Goal: Task Accomplishment & Management: Use online tool/utility

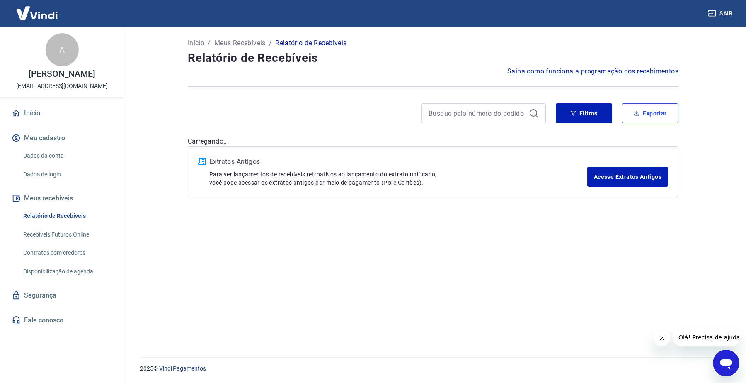
drag, startPoint x: 655, startPoint y: 112, endPoint x: 642, endPoint y: 137, distance: 28.2
click at [656, 111] on button "Exportar" at bounding box center [650, 113] width 56 height 20
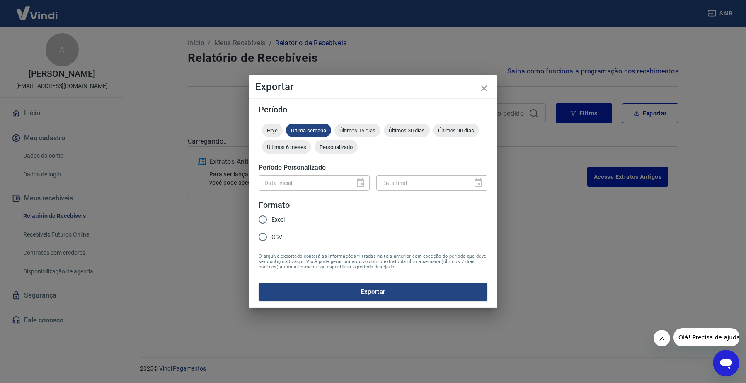
click at [280, 220] on span "Excel" at bounding box center [278, 219] width 13 height 9
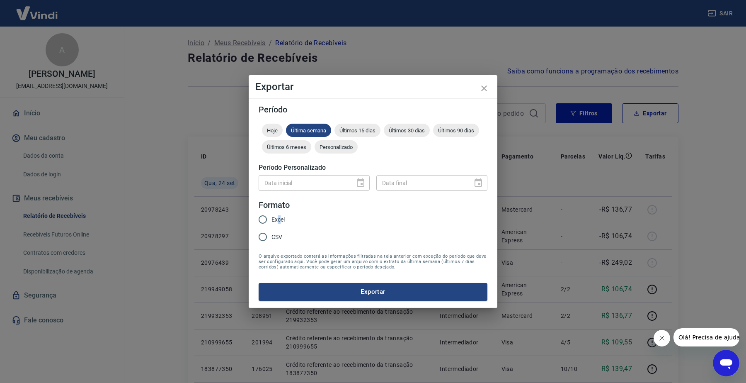
click at [277, 214] on label "Excel" at bounding box center [269, 219] width 31 height 17
click at [272, 214] on input "Excel" at bounding box center [262, 219] width 17 height 17
radio input "true"
click at [356, 181] on div "Data inicial" at bounding box center [314, 182] width 111 height 15
click at [366, 185] on div "Data inicial" at bounding box center [314, 182] width 111 height 15
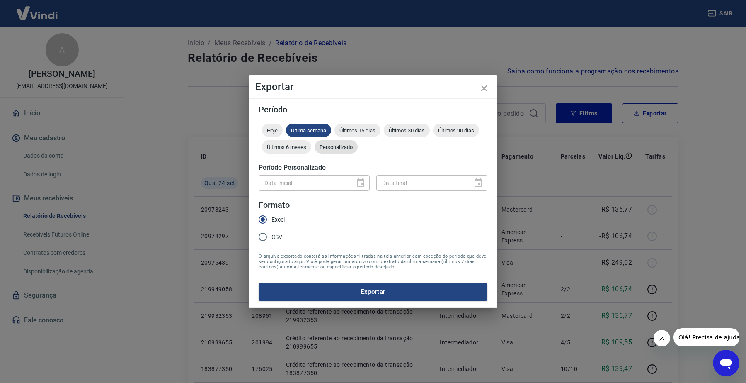
click at [335, 148] on span "Personalizado" at bounding box center [336, 147] width 43 height 6
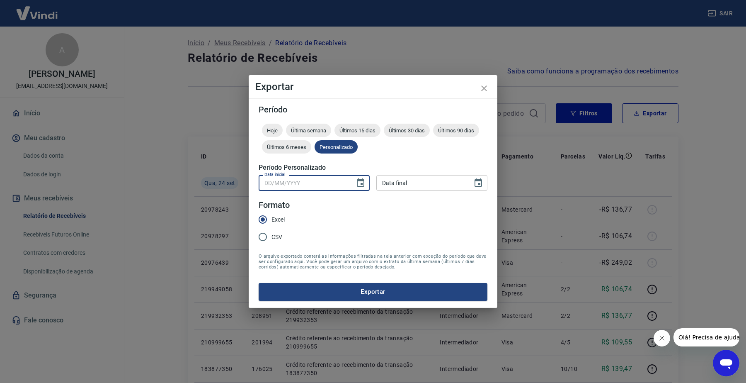
click at [321, 182] on input "Data inicial" at bounding box center [304, 182] width 90 height 15
type input "DD/MM/YYYY"
click at [360, 184] on icon "Choose date" at bounding box center [361, 183] width 10 height 10
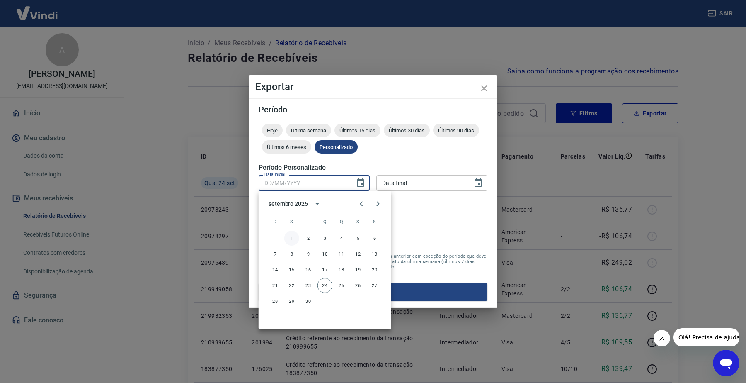
click at [292, 240] on button "1" at bounding box center [291, 238] width 15 height 15
type input "[DATE]"
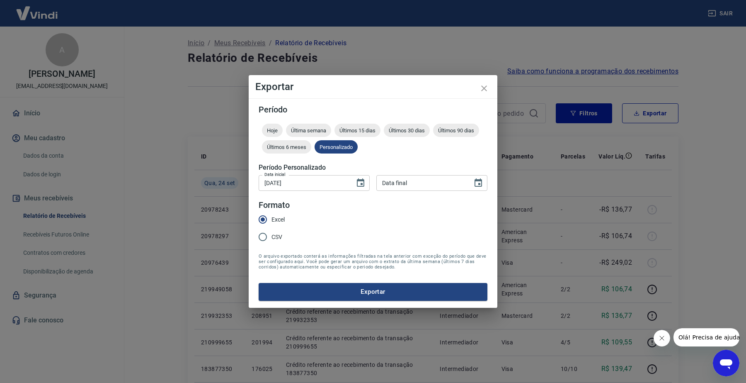
type input "DD/MM/YYYY"
drag, startPoint x: 394, startPoint y: 188, endPoint x: 400, endPoint y: 194, distance: 8.5
click at [395, 188] on input "DD/MM/YYYY" at bounding box center [422, 182] width 90 height 15
click at [478, 183] on icon "Choose date" at bounding box center [479, 183] width 10 height 10
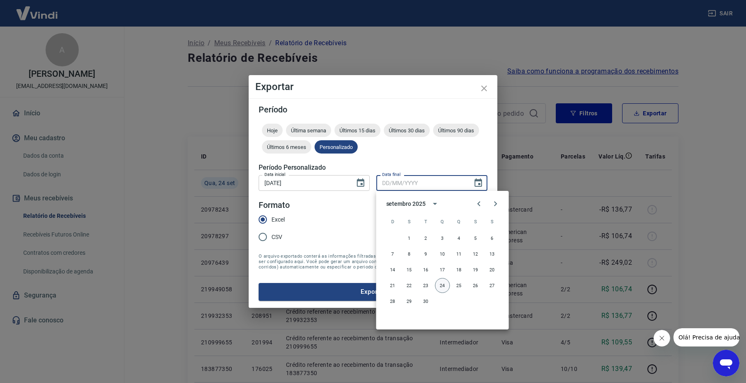
click at [441, 284] on button "24" at bounding box center [442, 285] width 15 height 15
type input "[DATE]"
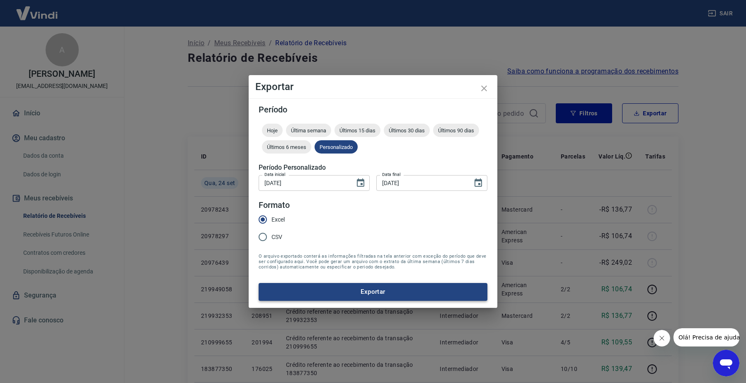
click at [383, 285] on button "Exportar" at bounding box center [373, 291] width 229 height 17
